Goal: Use online tool/utility

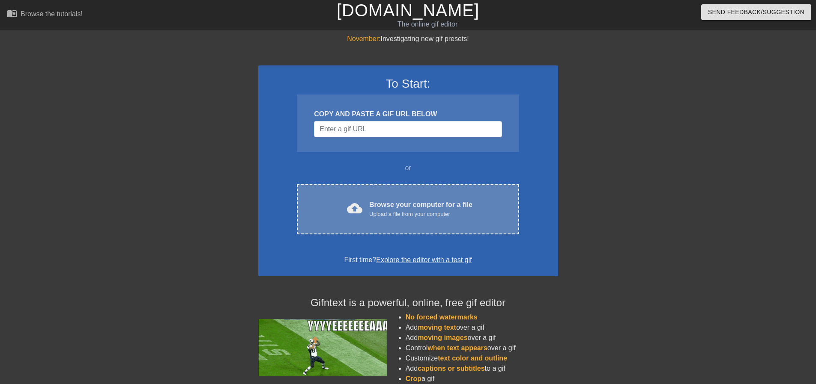
click at [409, 208] on div "Browse your computer for a file Upload a file from your computer" at bounding box center [420, 209] width 103 height 19
click at [401, 196] on div "cloud_upload Browse your computer for a file Upload a file from your computer C…" at bounding box center [408, 210] width 222 height 50
